Goal: Task Accomplishment & Management: Manage account settings

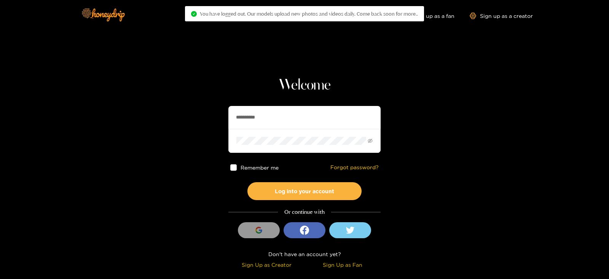
click at [315, 126] on input "**********" at bounding box center [304, 117] width 152 height 23
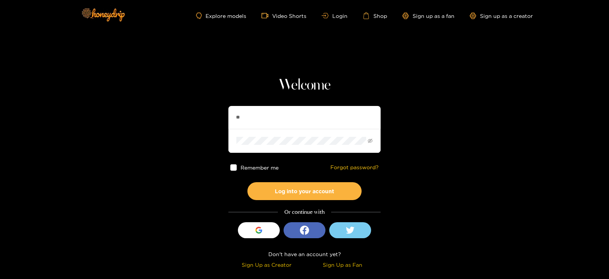
type input "*"
type input "**********"
click at [247, 182] on button "Log into your account" at bounding box center [304, 191] width 114 height 18
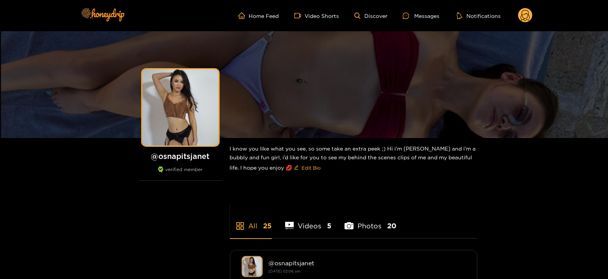
drag, startPoint x: 538, startPoint y: 20, endPoint x: 529, endPoint y: 16, distance: 10.2
click at [529, 16] on header "Home Feed Video Shorts Discover Messages Notifications 0 videos discover messag…" at bounding box center [304, 15] width 608 height 31
click at [529, 16] on icon at bounding box center [525, 16] width 9 height 13
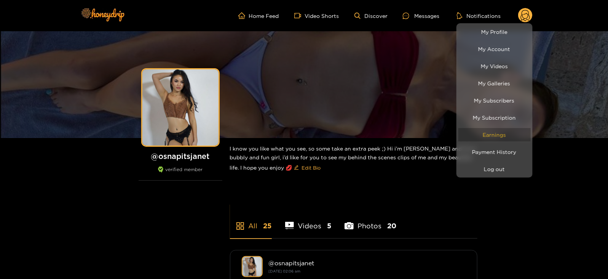
click at [486, 134] on link "Earnings" at bounding box center [494, 134] width 72 height 13
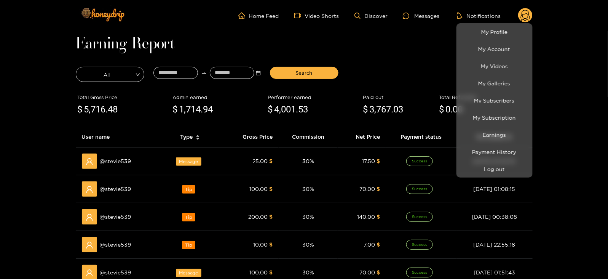
click at [163, 78] on div at bounding box center [304, 139] width 608 height 279
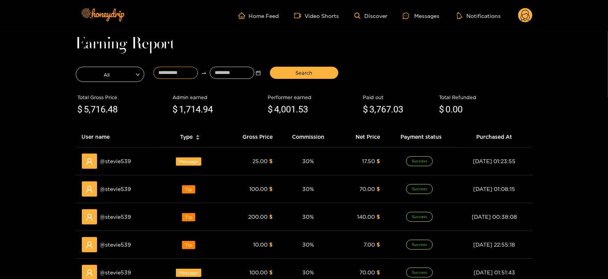
click at [163, 78] on input at bounding box center [175, 73] width 45 height 12
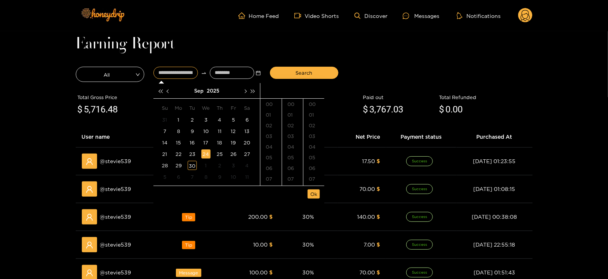
click at [204, 151] on div "24" at bounding box center [205, 153] width 9 height 9
type input "**********"
click at [215, 72] on input at bounding box center [232, 73] width 45 height 12
click at [191, 167] on div "30" at bounding box center [192, 165] width 9 height 9
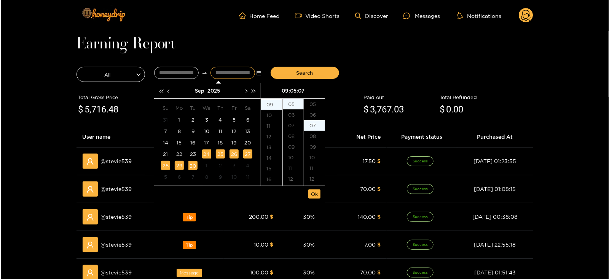
scroll to position [74, 0]
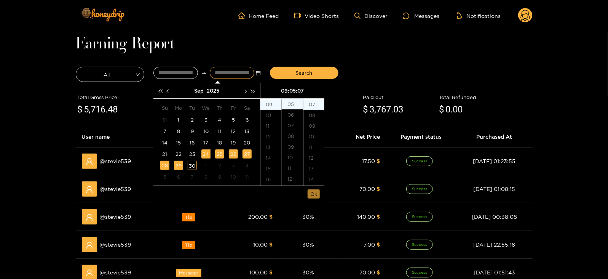
type input "**********"
click at [310, 193] on span "Ok" at bounding box center [313, 194] width 7 height 8
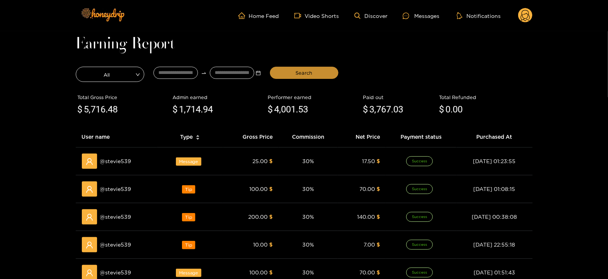
click at [292, 69] on button "Search" at bounding box center [304, 73] width 68 height 12
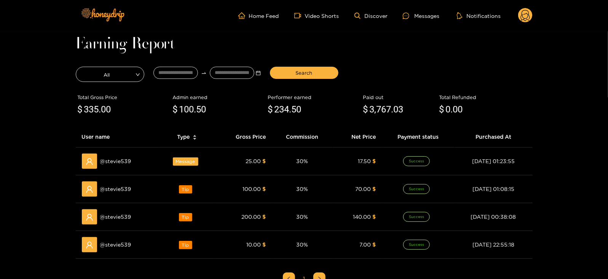
click at [374, 20] on ul "Home Feed Video Shorts Discover Messages Notifications" at bounding box center [385, 15] width 294 height 15
click at [416, 18] on div "Messages" at bounding box center [421, 15] width 37 height 9
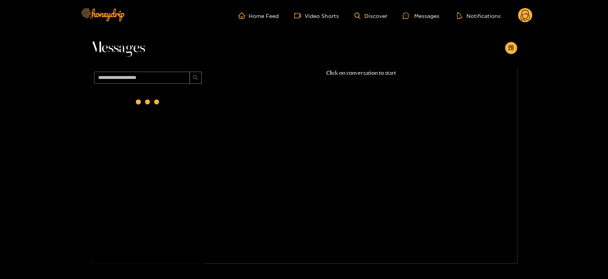
click at [532, 18] on icon at bounding box center [525, 15] width 14 height 15
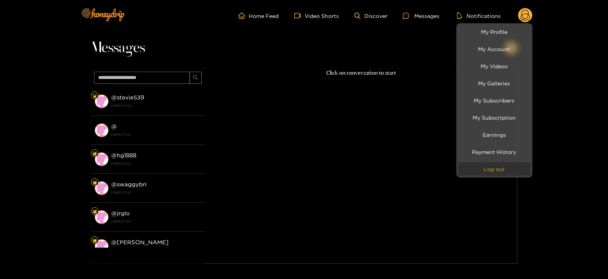
click at [496, 164] on button "Log out" at bounding box center [494, 168] width 72 height 13
